Goal: Contribute content: Contribute content

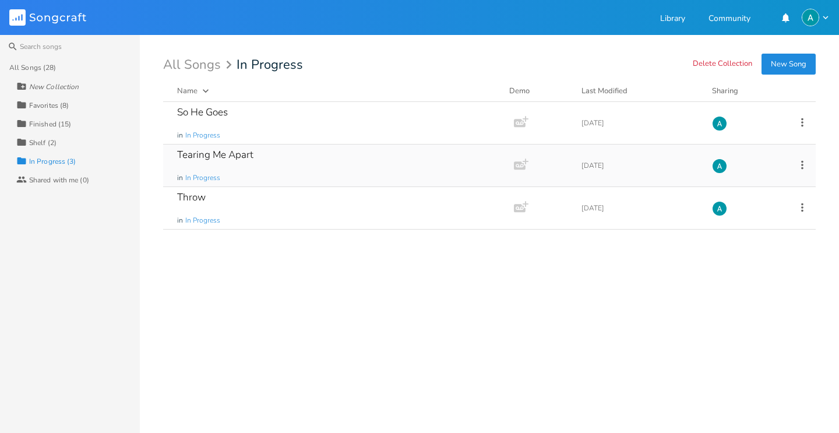
click at [445, 148] on div "Tearing Me Apart in In Progress" at bounding box center [336, 165] width 318 height 42
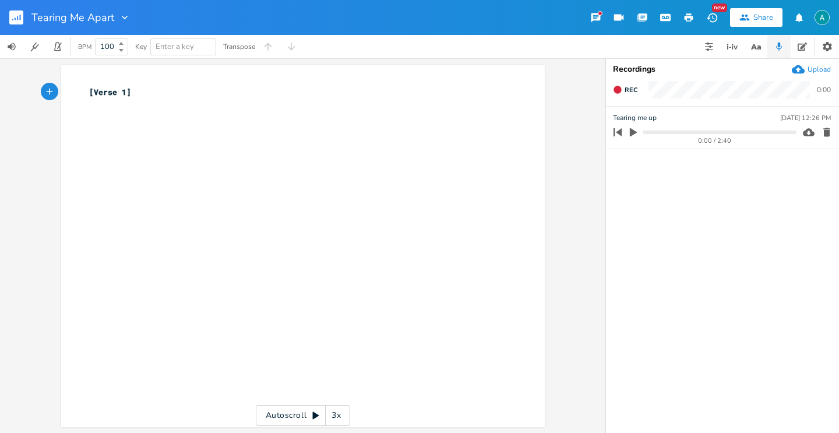
drag, startPoint x: 633, startPoint y: 140, endPoint x: 632, endPoint y: 133, distance: 6.5
click at [633, 139] on div "0:00 / 2:40" at bounding box center [714, 140] width 163 height 6
click at [632, 133] on icon "button" at bounding box center [633, 132] width 7 height 9
click at [15, 16] on rect "button" at bounding box center [16, 17] width 14 height 14
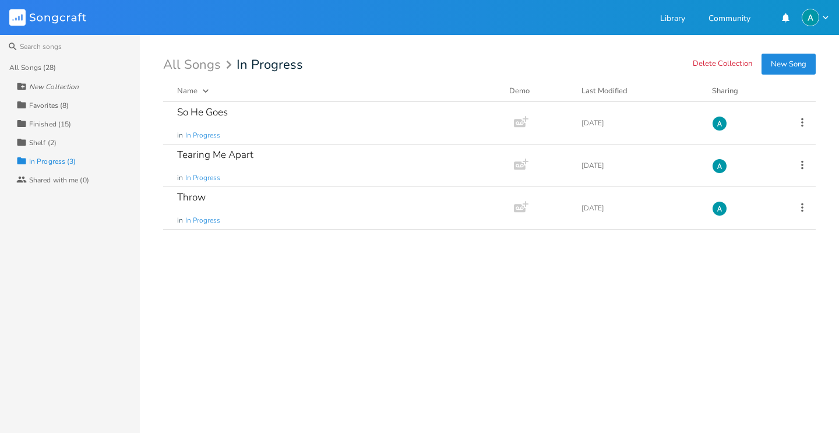
click at [788, 73] on button "New Song" at bounding box center [788, 64] width 54 height 21
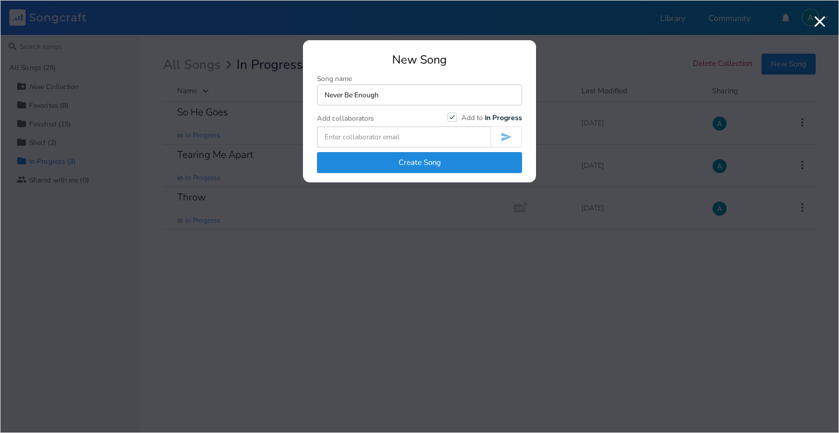
type input "Never Be Enough"
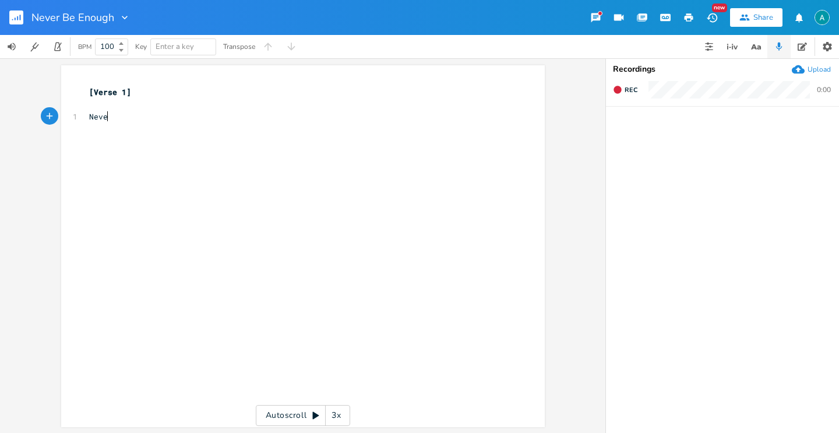
scroll to position [0, 20]
type textarea "Never"
type textarea "ever"
type textarea "It will never be enough ´"
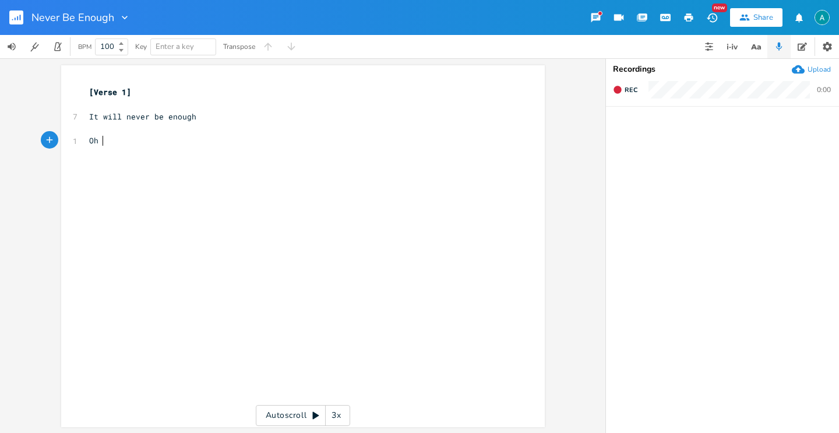
scroll to position [0, 11]
type textarea "Oh it will never be"
type textarea "It will b"
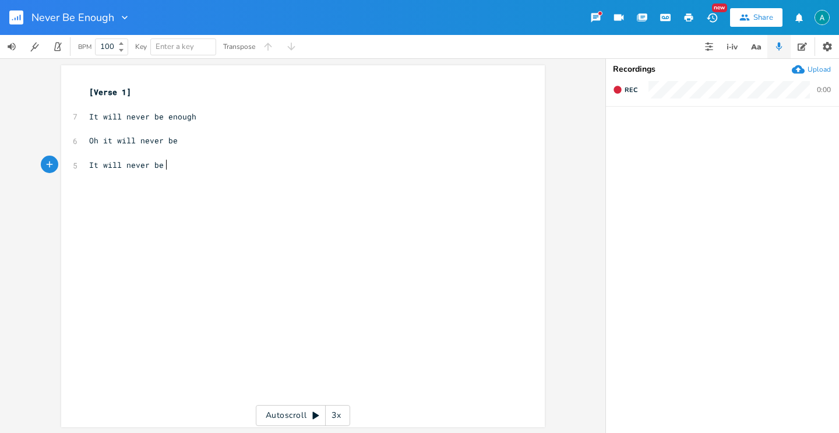
type textarea "never be n"
type textarea "enough"
type textarea "[]"
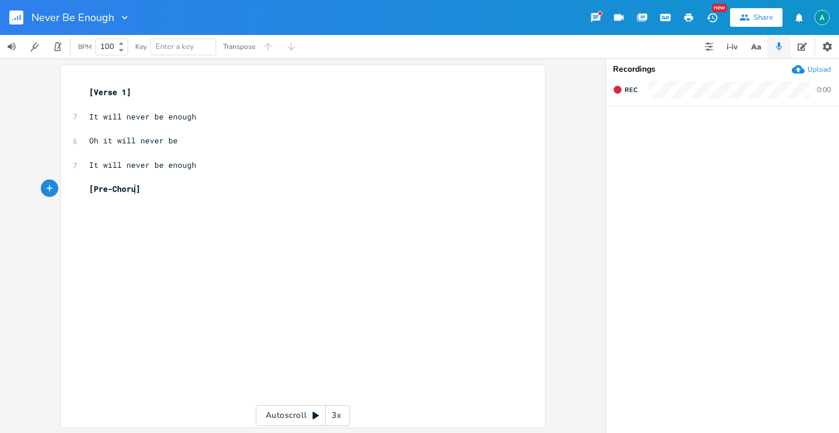
type textarea "Pre-Chorus"
click at [144, 103] on pre "​" at bounding box center [297, 104] width 421 height 12
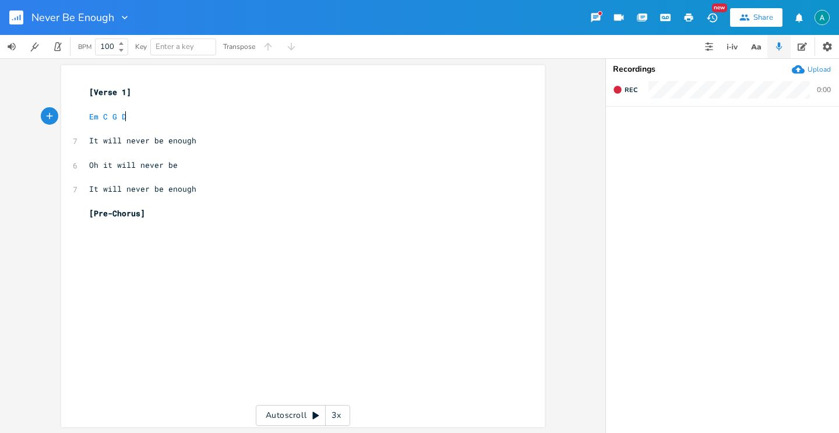
scroll to position [0, 35]
type textarea "Em C G D"
drag, startPoint x: 119, startPoint y: 89, endPoint x: 107, endPoint y: 90, distance: 12.9
click at [107, 90] on span "[Verse 1]" at bounding box center [110, 92] width 42 height 10
type textarea "e"
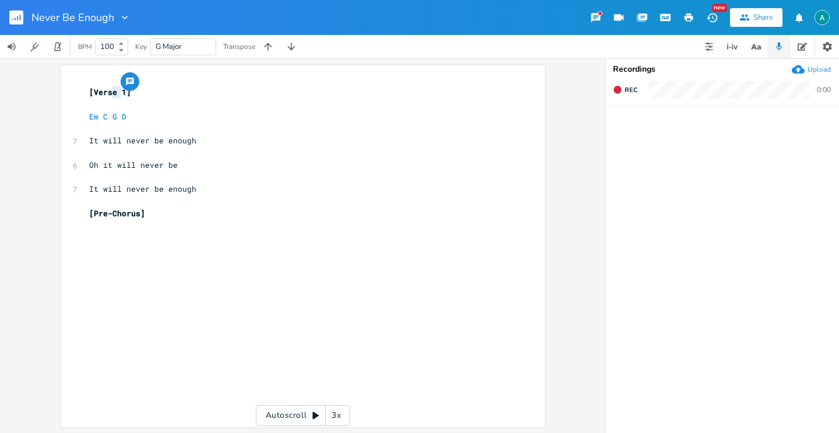
click at [117, 91] on span "[Verse 1]" at bounding box center [110, 92] width 42 height 10
click at [120, 92] on span "[Verse 1]" at bounding box center [110, 92] width 42 height 10
type textarea "Verse 1"
drag, startPoint x: 120, startPoint y: 90, endPoint x: 92, endPoint y: 93, distance: 28.1
click at [92, 93] on span "[Verse 1]" at bounding box center [110, 92] width 42 height 10
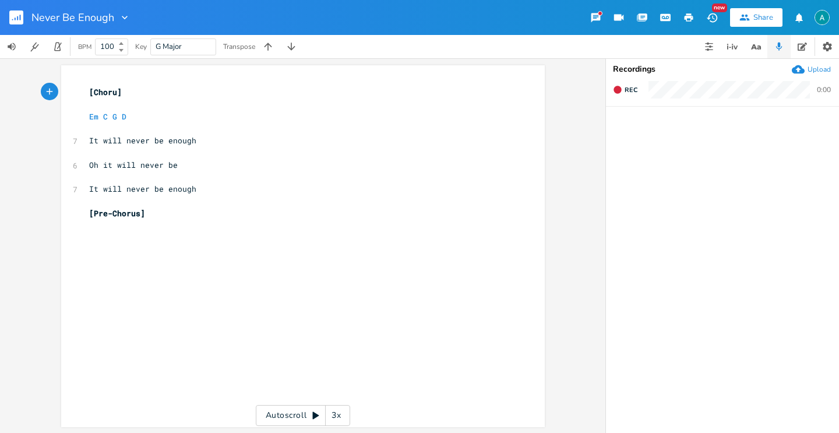
type textarea "Chorus"
click at [101, 213] on span "[Pre-Chorus]" at bounding box center [117, 213] width 56 height 10
type textarea "[Pre-Chorus]"
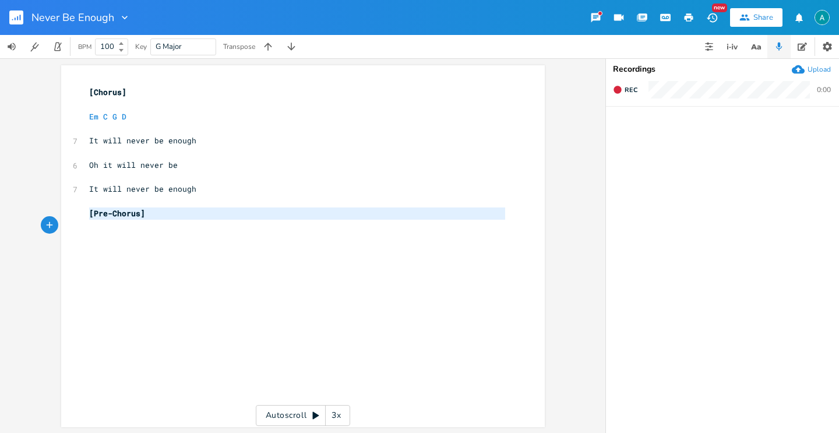
click at [101, 213] on span "[Pre-Chorus]" at bounding box center [117, 213] width 56 height 10
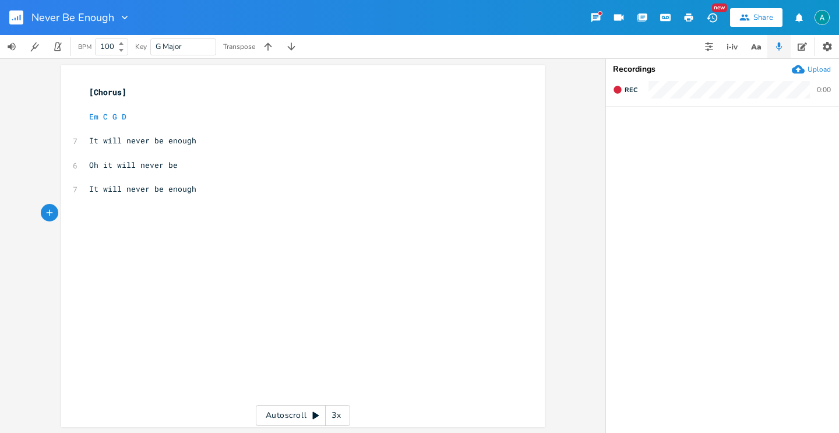
click at [89, 91] on span "[Chorus]" at bounding box center [107, 92] width 37 height 10
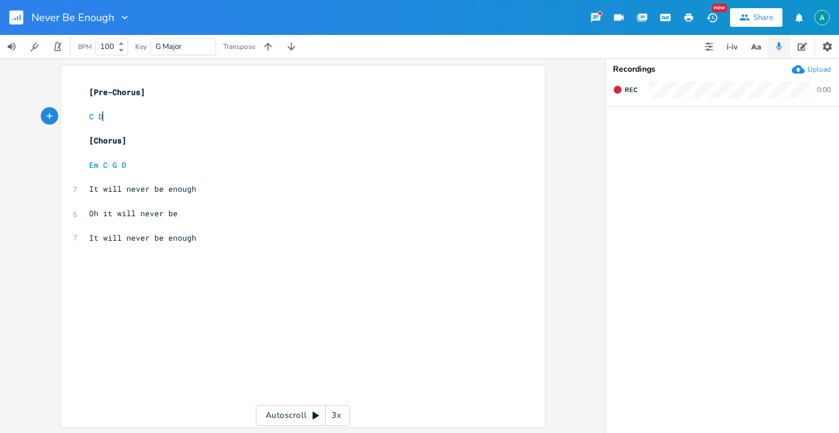
scroll to position [0, 14]
type textarea "C D"
click at [819, 70] on div "Upload" at bounding box center [818, 69] width 23 height 9
click at [632, 126] on button "button" at bounding box center [633, 132] width 15 height 19
click at [117, 116] on pre "C D" at bounding box center [297, 117] width 421 height 12
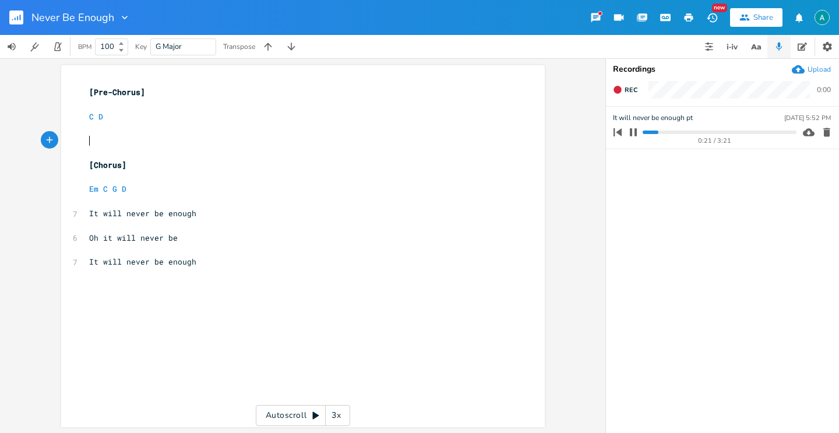
click at [175, 113] on pre "C D" at bounding box center [297, 117] width 421 height 12
type textarea "Em C D"
click at [636, 134] on button "button" at bounding box center [633, 132] width 15 height 19
click at [175, 241] on pre "Oh it will never be" at bounding box center [297, 238] width 421 height 12
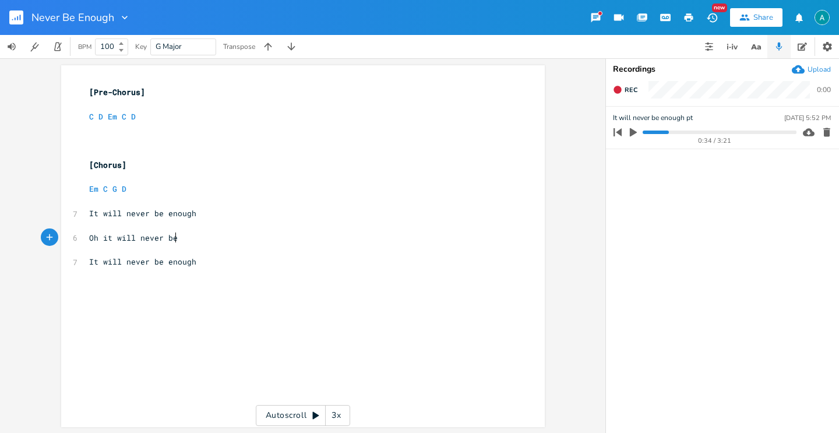
click at [175, 241] on pre "Oh it will never be" at bounding box center [297, 238] width 421 height 12
type textarea "The streets break"
type textarea ", crack, they're tough"
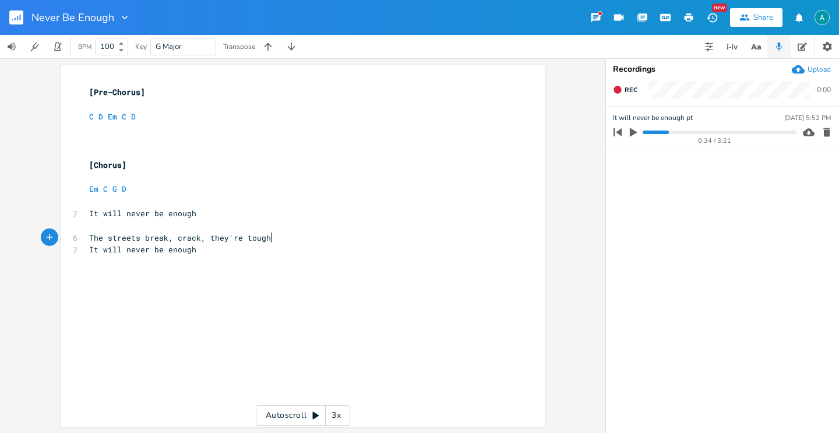
scroll to position [0, 73]
click at [89, 260] on span "It will never be enough" at bounding box center [142, 261] width 107 height 10
type textarea "Caue our"
type textarea "se our heart"
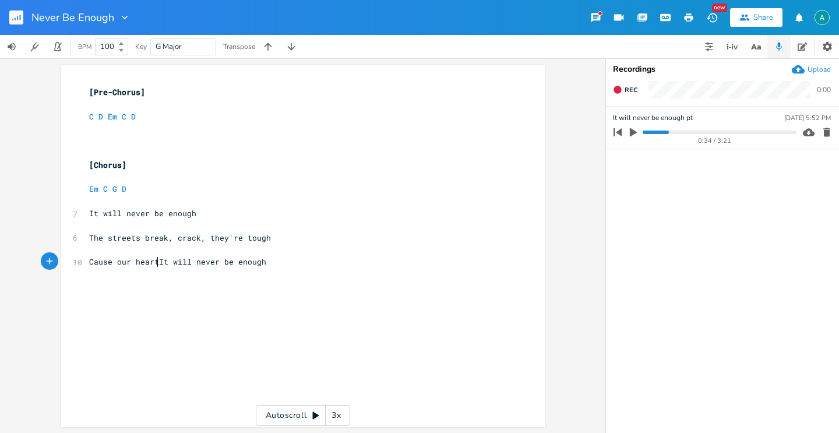
scroll to position [0, 43]
type textarea "It will never"
drag, startPoint x: 158, startPoint y: 264, endPoint x: 218, endPoint y: 264, distance: 60.0
click at [218, 264] on span "Cause our heart It will never be enough" at bounding box center [180, 261] width 182 height 10
click at [229, 264] on span "Cause our heart It will never be enough" at bounding box center [180, 261] width 182 height 10
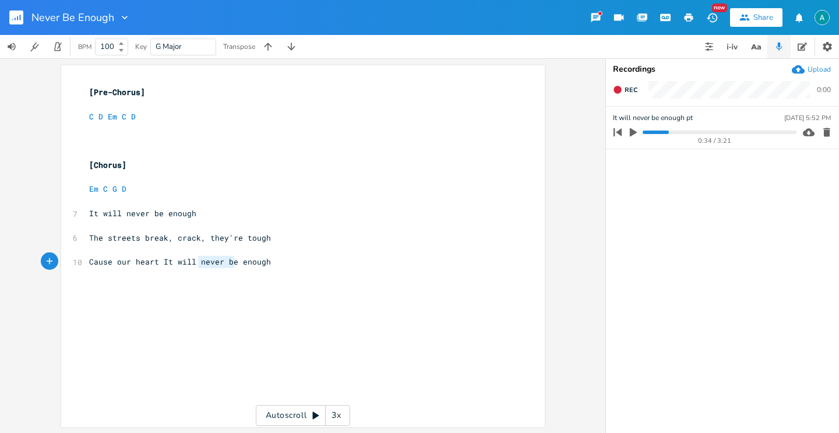
type textarea "It will never be"
drag, startPoint x: 229, startPoint y: 264, endPoint x: 157, endPoint y: 265, distance: 72.2
click at [157, 265] on span "Cause our heart It will never be enough" at bounding box center [180, 261] width 182 height 10
type textarea "s a"
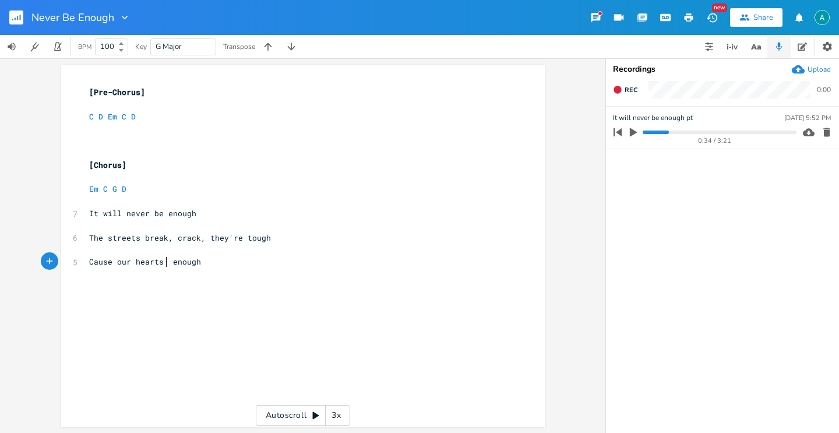
scroll to position [0, 9]
type textarea "can"
type textarea "'t be"
click at [752, 50] on icon "button" at bounding box center [756, 47] width 15 height 15
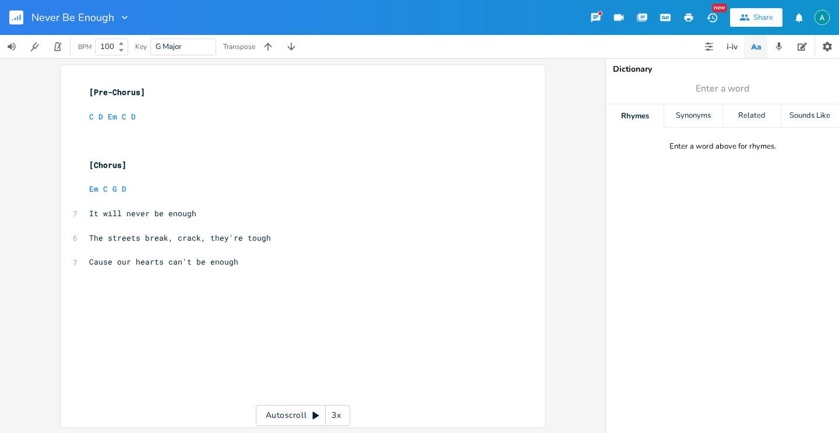
click at [739, 80] on span "Enter a word" at bounding box center [722, 88] width 233 height 21
type input "tough"
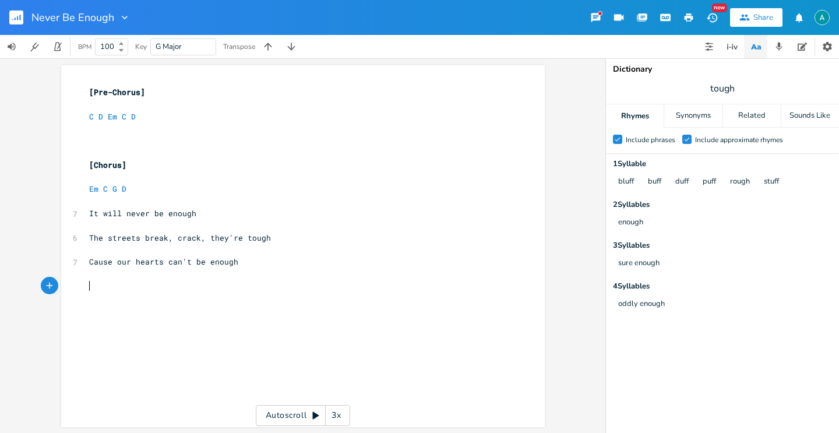
scroll to position [0, 0]
click at [147, 285] on pre "​" at bounding box center [297, 286] width 421 height 12
type textarea "T"
type textarea "The life"
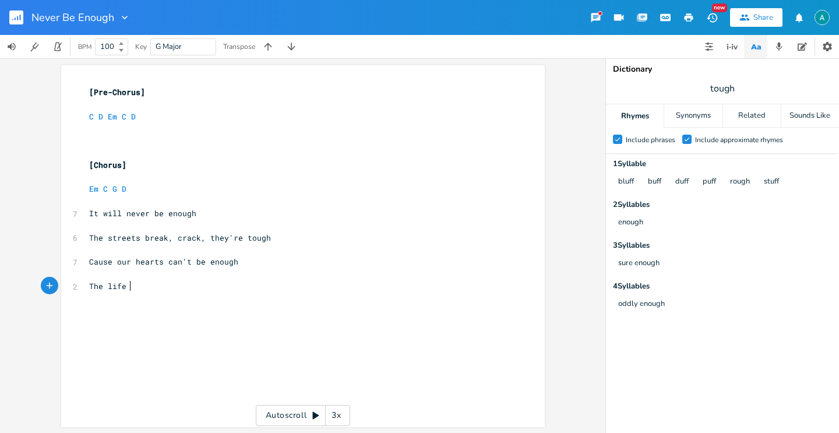
scroll to position [0, 27]
type textarea "simple life is a bluff"
click at [161, 259] on span "Cause our hearts can't be enough" at bounding box center [163, 261] width 149 height 10
type textarea "just arent"
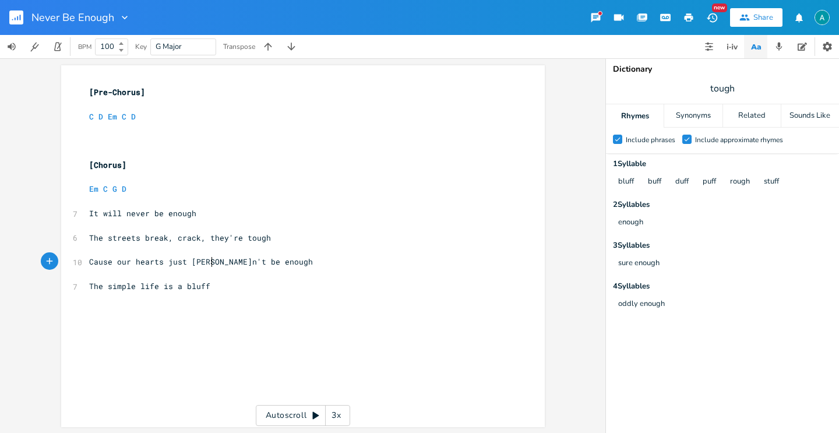
scroll to position [0, 6]
type textarea "'t"
click at [255, 273] on pre "​" at bounding box center [297, 274] width 421 height 12
type textarea "The creator asks for"
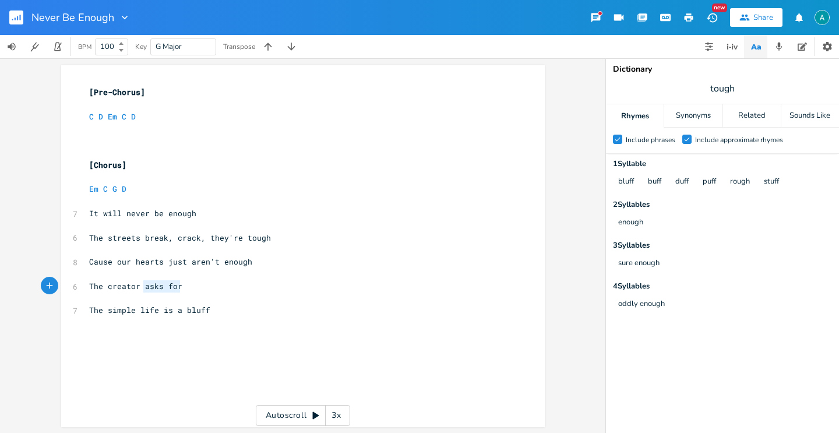
drag, startPoint x: 139, startPoint y: 284, endPoint x: 179, endPoint y: 285, distance: 40.2
click at [179, 285] on span "The creator asks for" at bounding box center [135, 286] width 93 height 10
type textarea "can call our bluff"
click at [149, 317] on pre "​" at bounding box center [297, 322] width 421 height 12
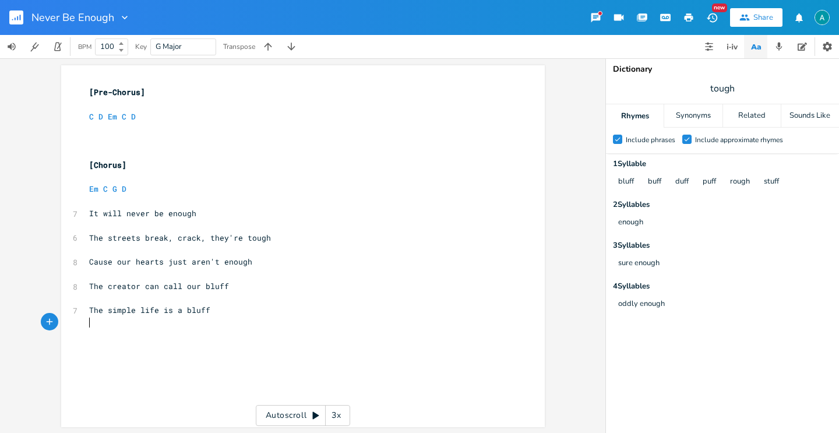
click at [149, 317] on pre "​" at bounding box center [297, 322] width 421 height 12
click at [152, 315] on pre "The simple life is a bluff" at bounding box center [297, 310] width 421 height 12
type textarea "The simple life is a bluff"
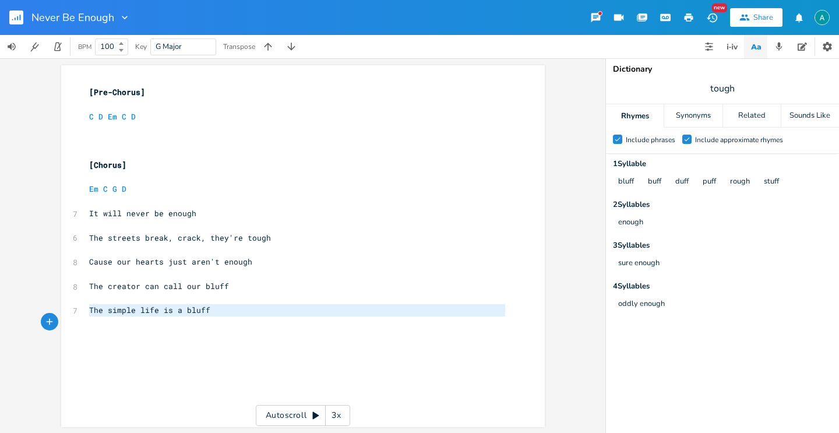
click at [152, 315] on pre "The simple life is a bluff" at bounding box center [297, 310] width 421 height 12
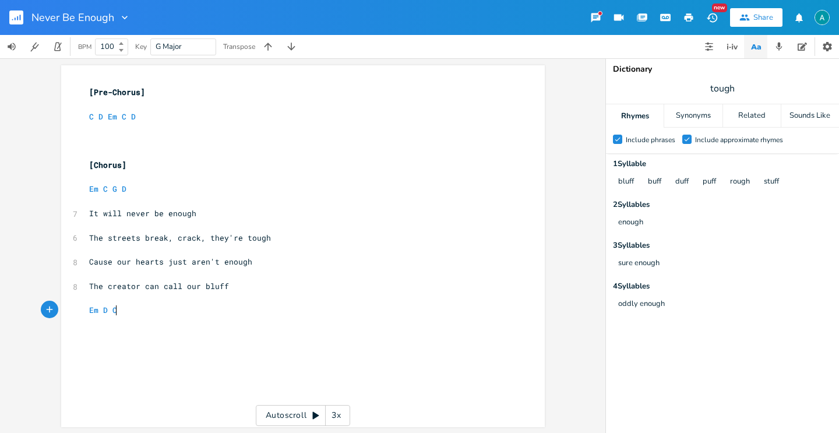
scroll to position [0, 27]
type textarea "Em D C G D"
click at [96, 142] on pre "​" at bounding box center [297, 141] width 421 height 12
click at [778, 49] on icon "button" at bounding box center [779, 47] width 6 height 8
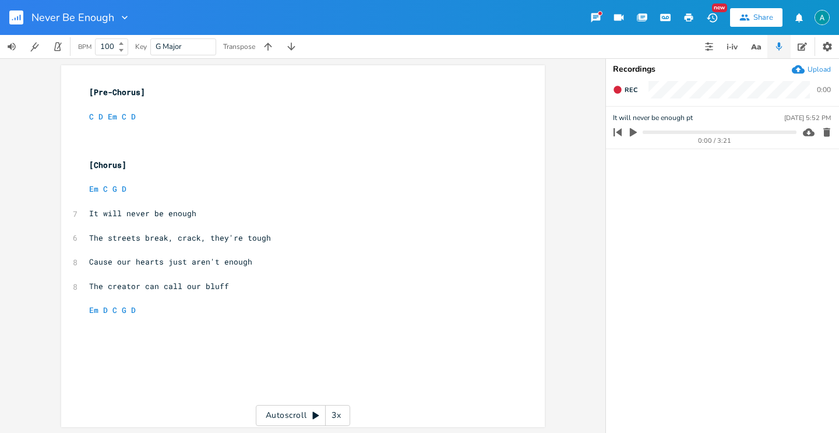
click at [633, 129] on icon "button" at bounding box center [633, 132] width 10 height 10
click at [108, 144] on pre "​" at bounding box center [297, 141] width 421 height 12
click at [117, 139] on pre "​" at bounding box center [297, 141] width 421 height 12
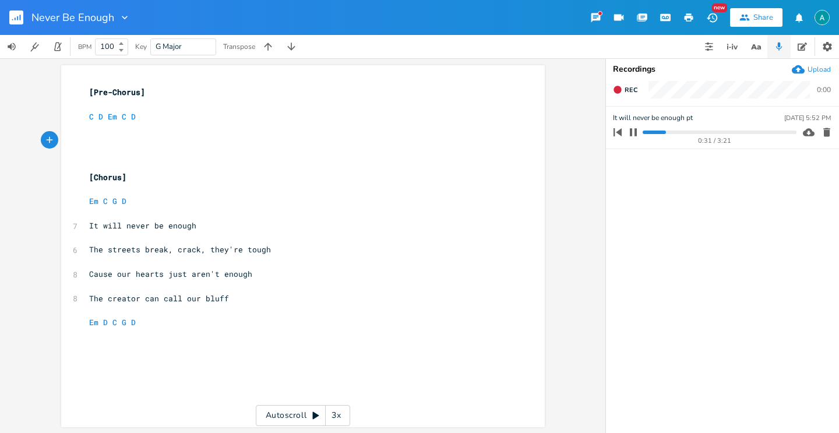
click at [797, 65] on icon "button" at bounding box center [798, 69] width 13 height 13
click at [637, 173] on icon "button" at bounding box center [633, 174] width 9 height 9
click at [636, 133] on icon "button" at bounding box center [633, 132] width 10 height 10
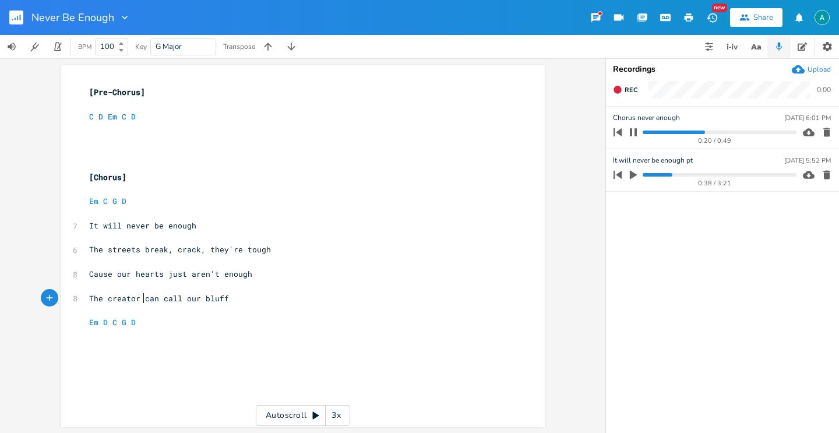
click at [141, 300] on span "The creator can call our bluff" at bounding box center [159, 298] width 140 height 10
type textarea "will"
click at [150, 329] on div "x [Pre-Chorus] ​ C D Em C D ​ ​ ​ ​ [Chorus] ​ Em C G D ​ 7 It will never be en…" at bounding box center [297, 207] width 421 height 247
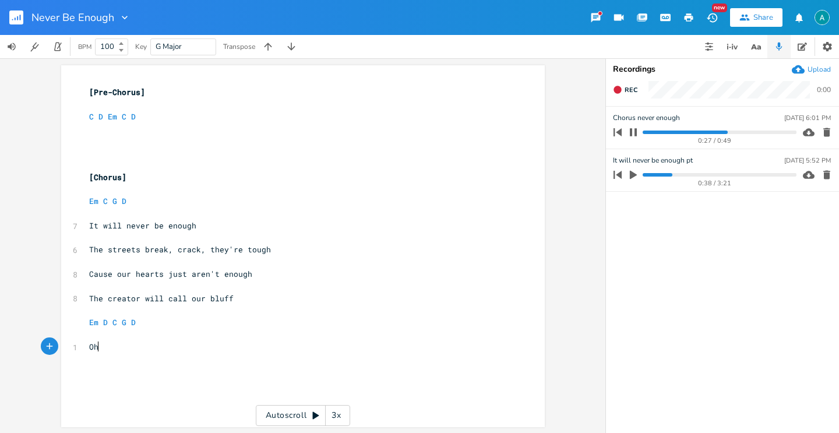
type textarea "Oh"
click at [89, 93] on span "[Pre-Chorus]" at bounding box center [117, 92] width 56 height 10
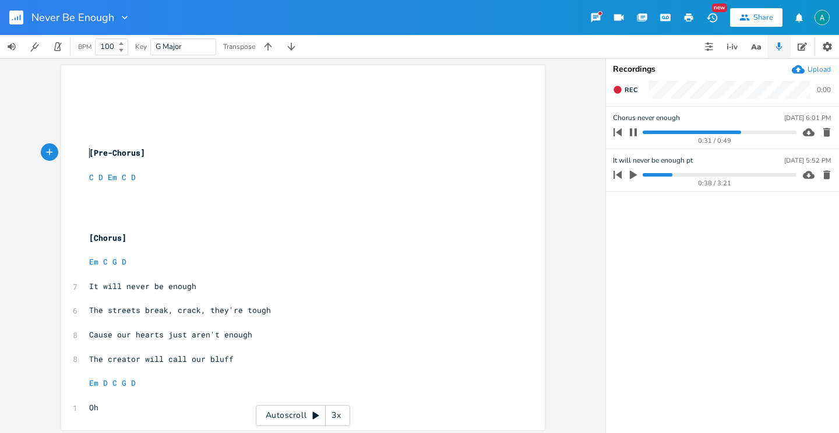
click at [90, 97] on pre "​" at bounding box center [297, 92] width 421 height 12
type textarea "[]"
type textarea "Verse 1"
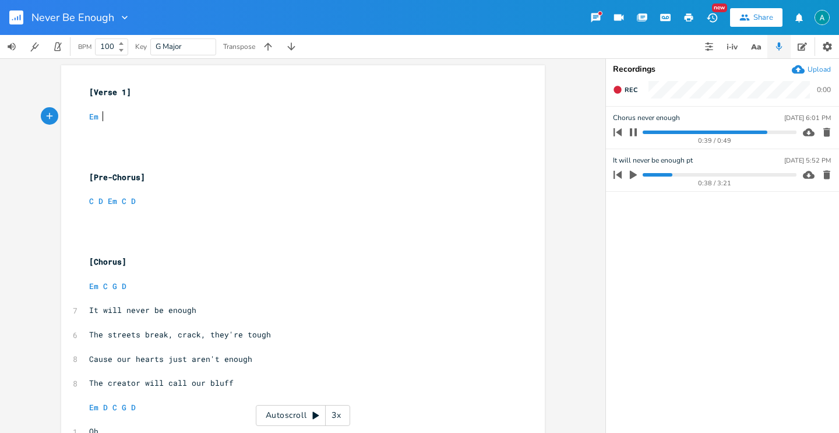
type textarea "Em C"
type textarea "G"
click at [636, 133] on icon "button" at bounding box center [633, 132] width 7 height 8
click at [194, 107] on pre "​" at bounding box center [297, 104] width 421 height 12
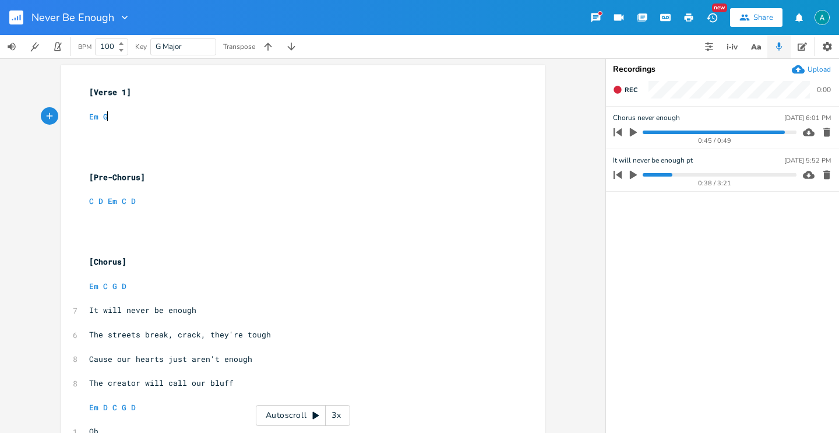
click at [184, 114] on pre "Em G" at bounding box center [297, 117] width 421 height 12
type textarea "C"
type textarea "G D"
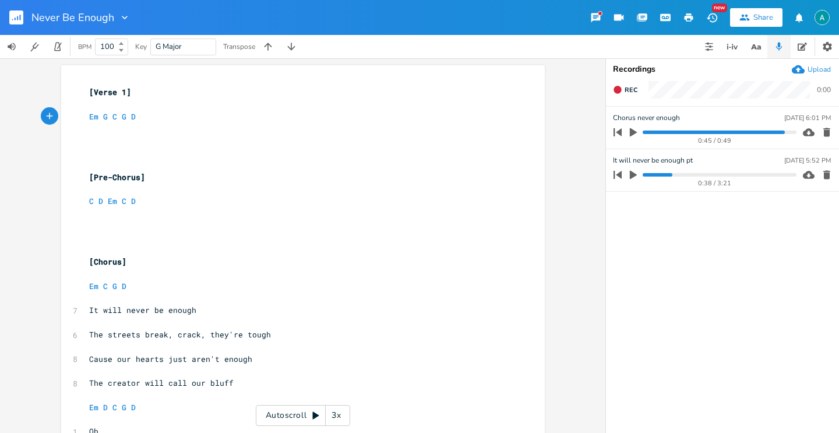
click at [26, 32] on div "Never Be Enough" at bounding box center [65, 17] width 130 height 35
click at [24, 22] on button "button" at bounding box center [20, 17] width 23 height 28
